Goal: Information Seeking & Learning: Learn about a topic

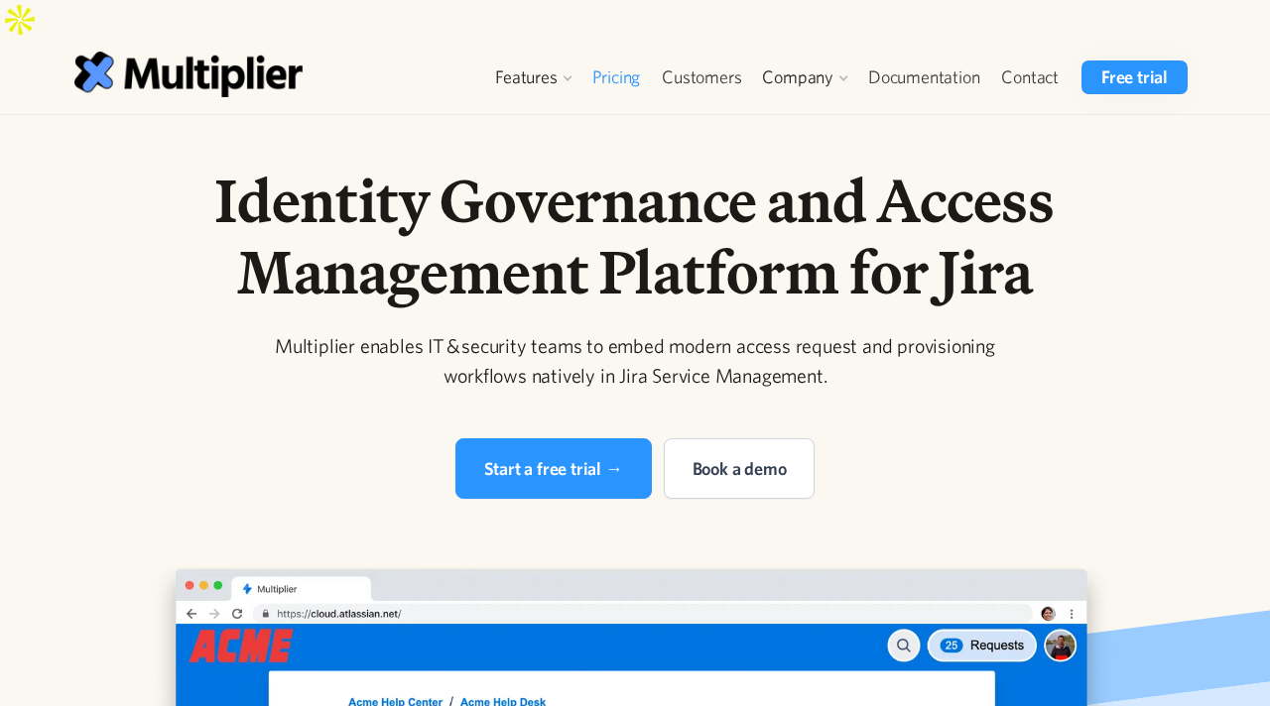
click at [614, 61] on link "Pricing" at bounding box center [616, 78] width 70 height 34
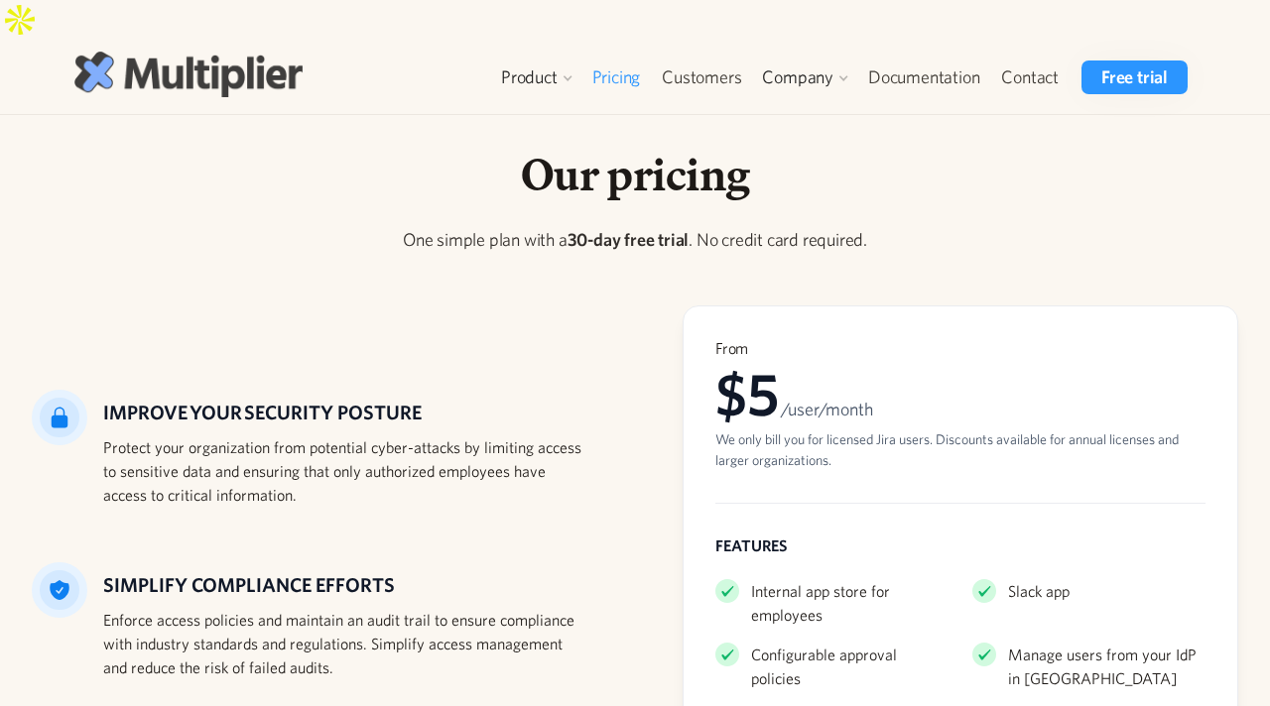
click at [174, 52] on img at bounding box center [188, 74] width 228 height 45
